Goal: Information Seeking & Learning: Learn about a topic

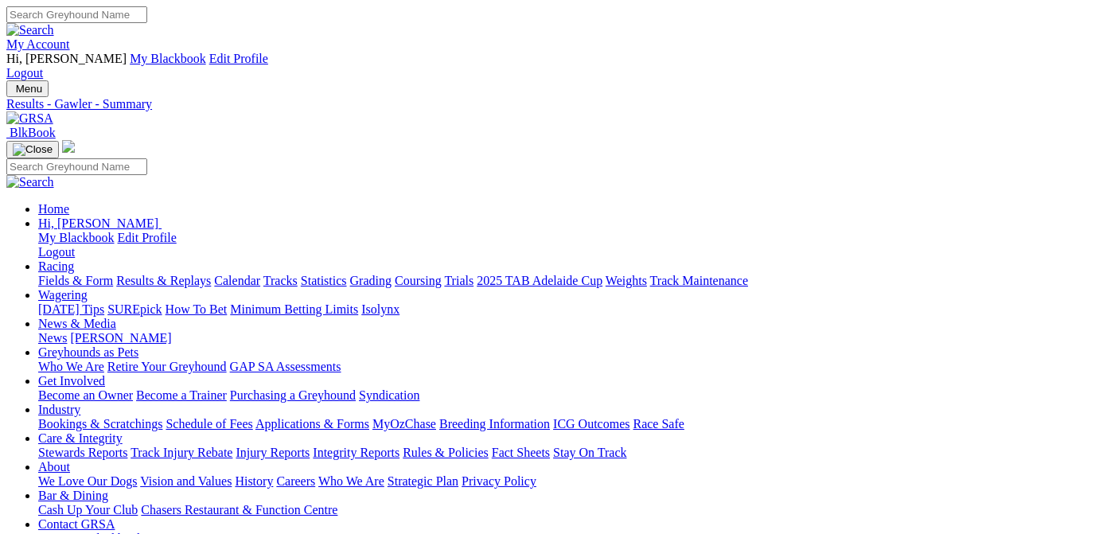
scroll to position [240, 0]
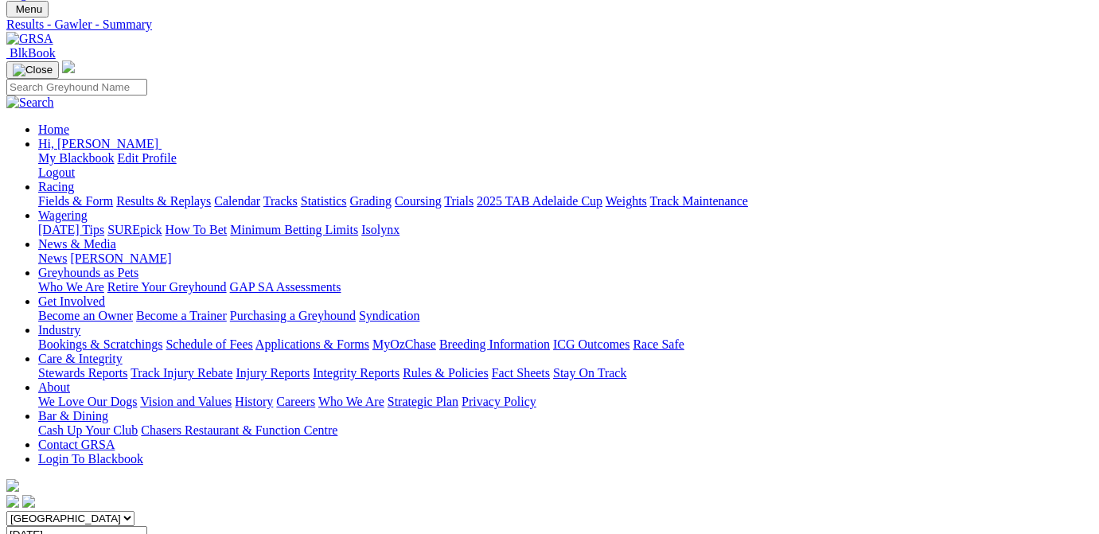
scroll to position [240, 0]
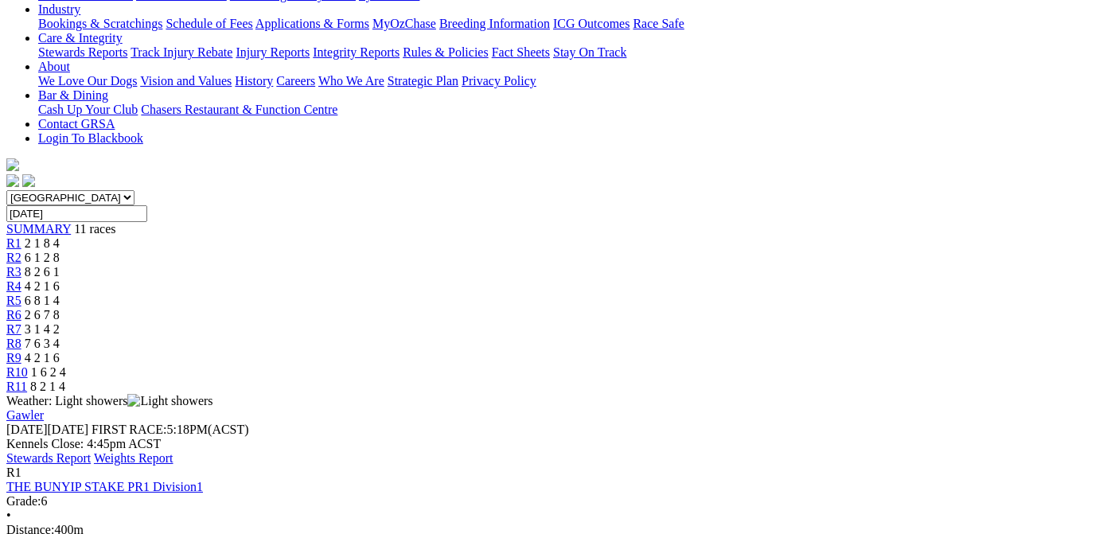
scroll to position [0, 0]
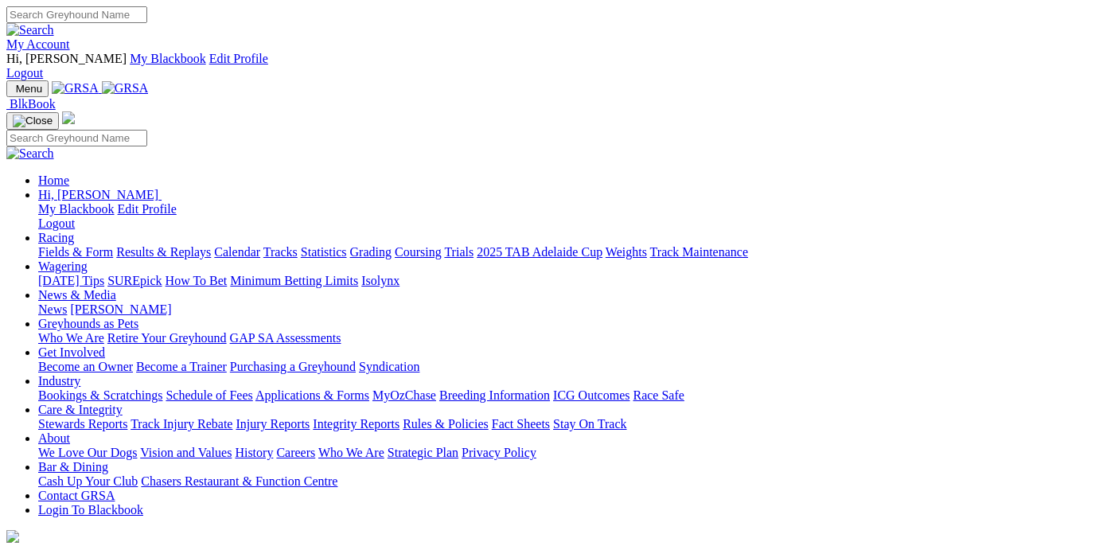
scroll to position [409, 0]
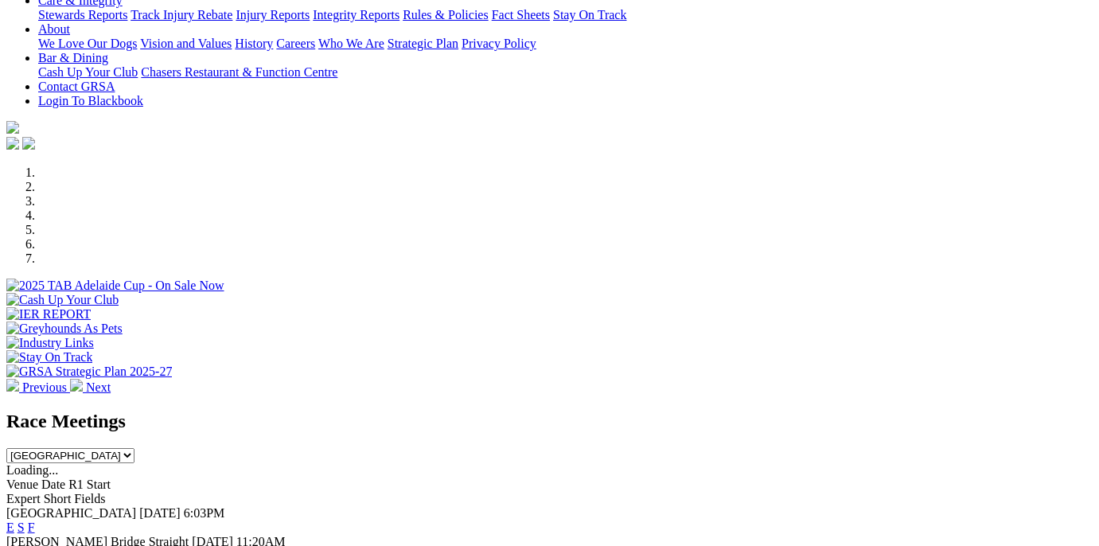
click at [35, 520] on link "F" at bounding box center [31, 527] width 7 height 14
